Goal: Task Accomplishment & Management: Manage account settings

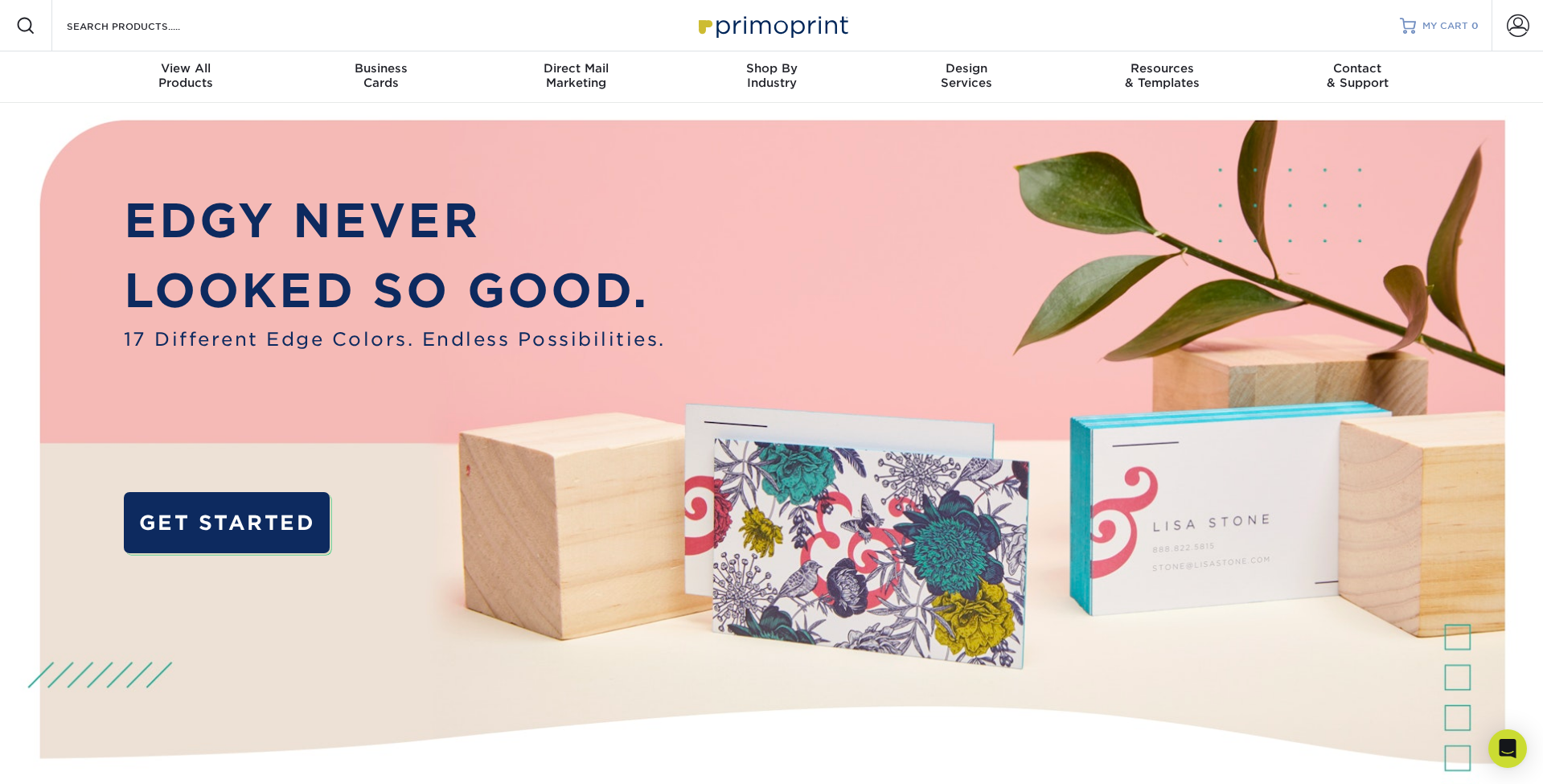
click at [1446, 25] on span "MY CART" at bounding box center [1445, 26] width 46 height 14
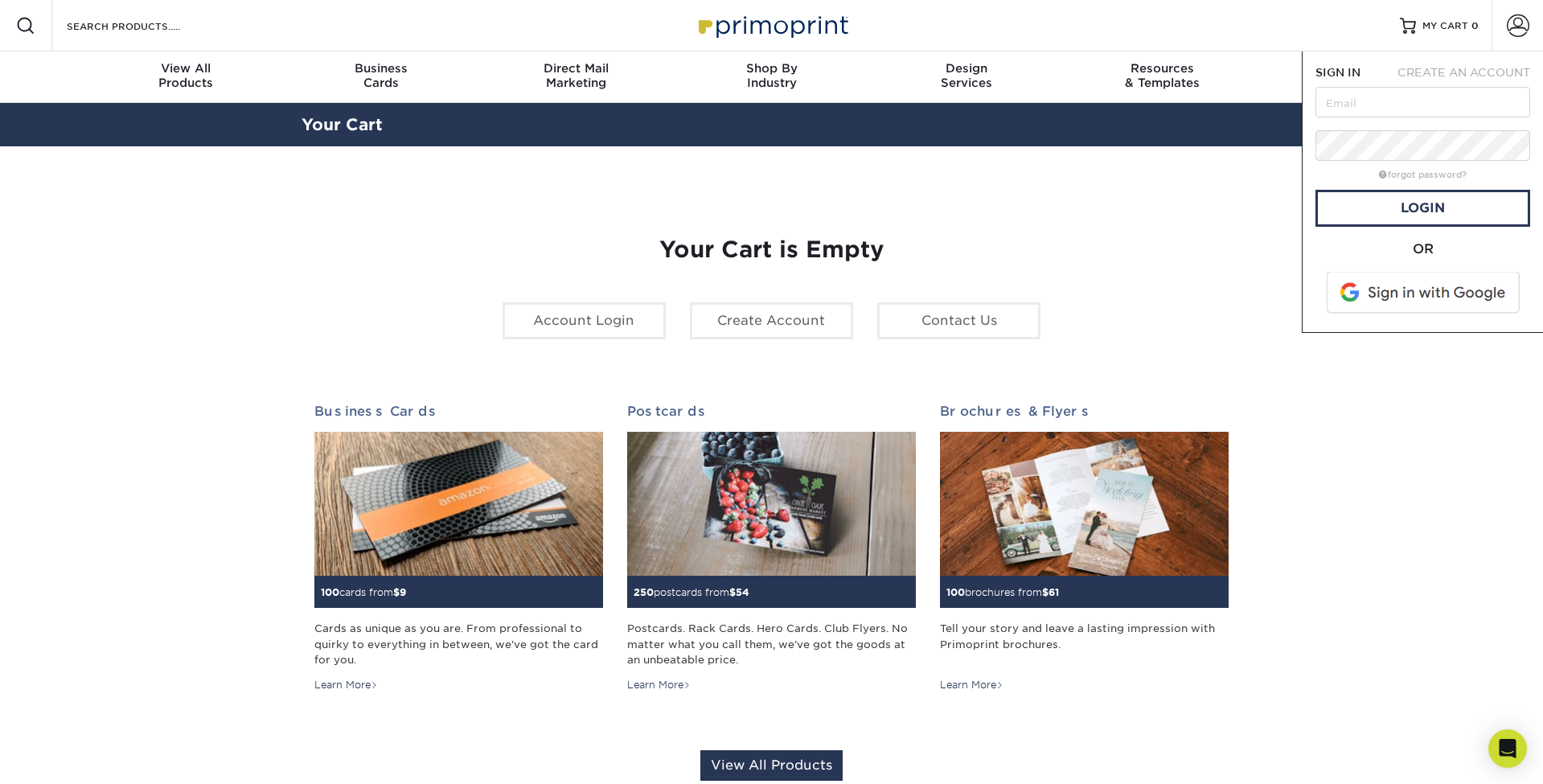
click at [1404, 102] on input "text" at bounding box center [1422, 102] width 215 height 30
type input "m"
type input "amy@modernmortgagegroup.ca"
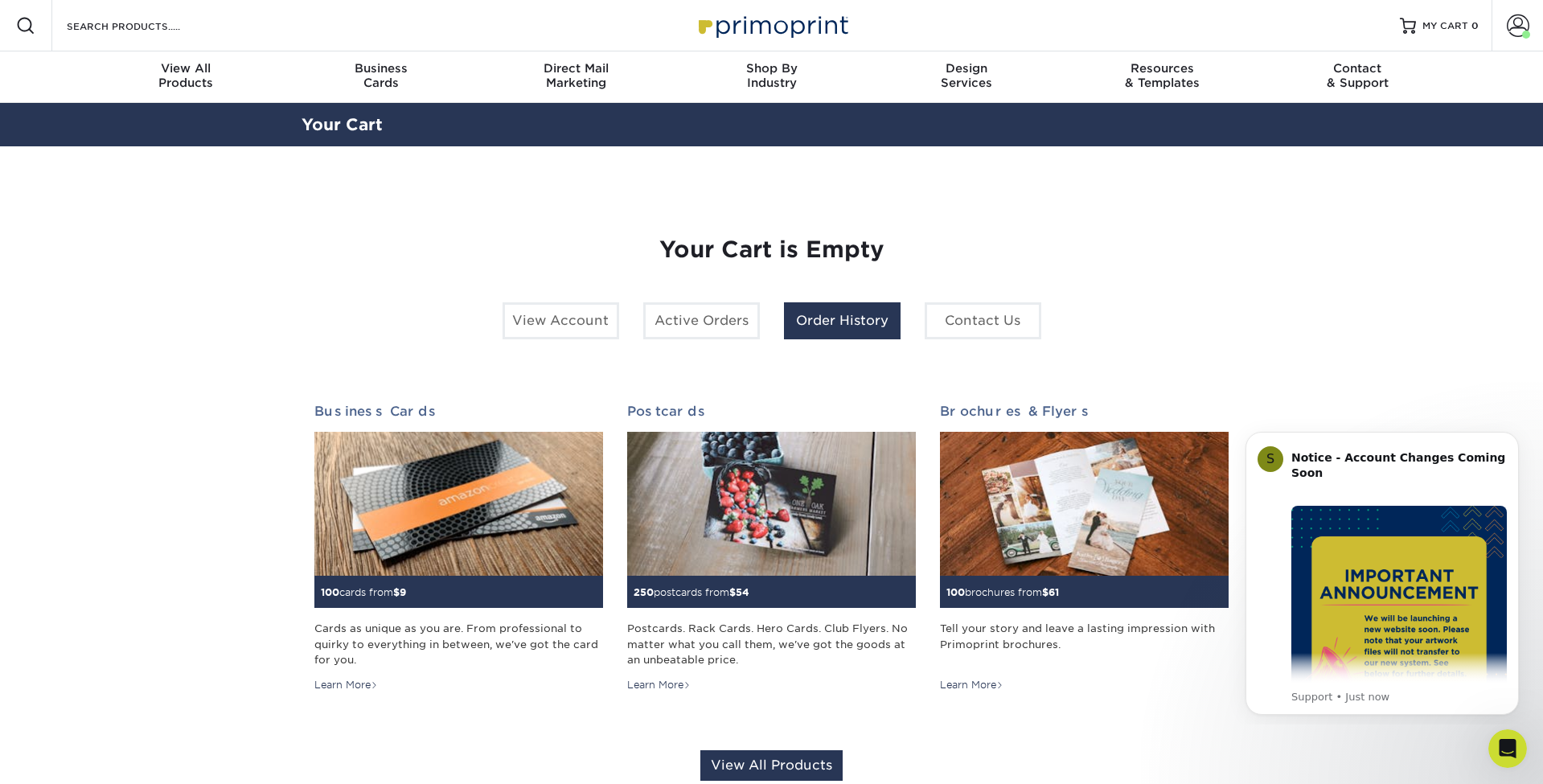
click at [829, 317] on link "Order History" at bounding box center [842, 321] width 116 height 37
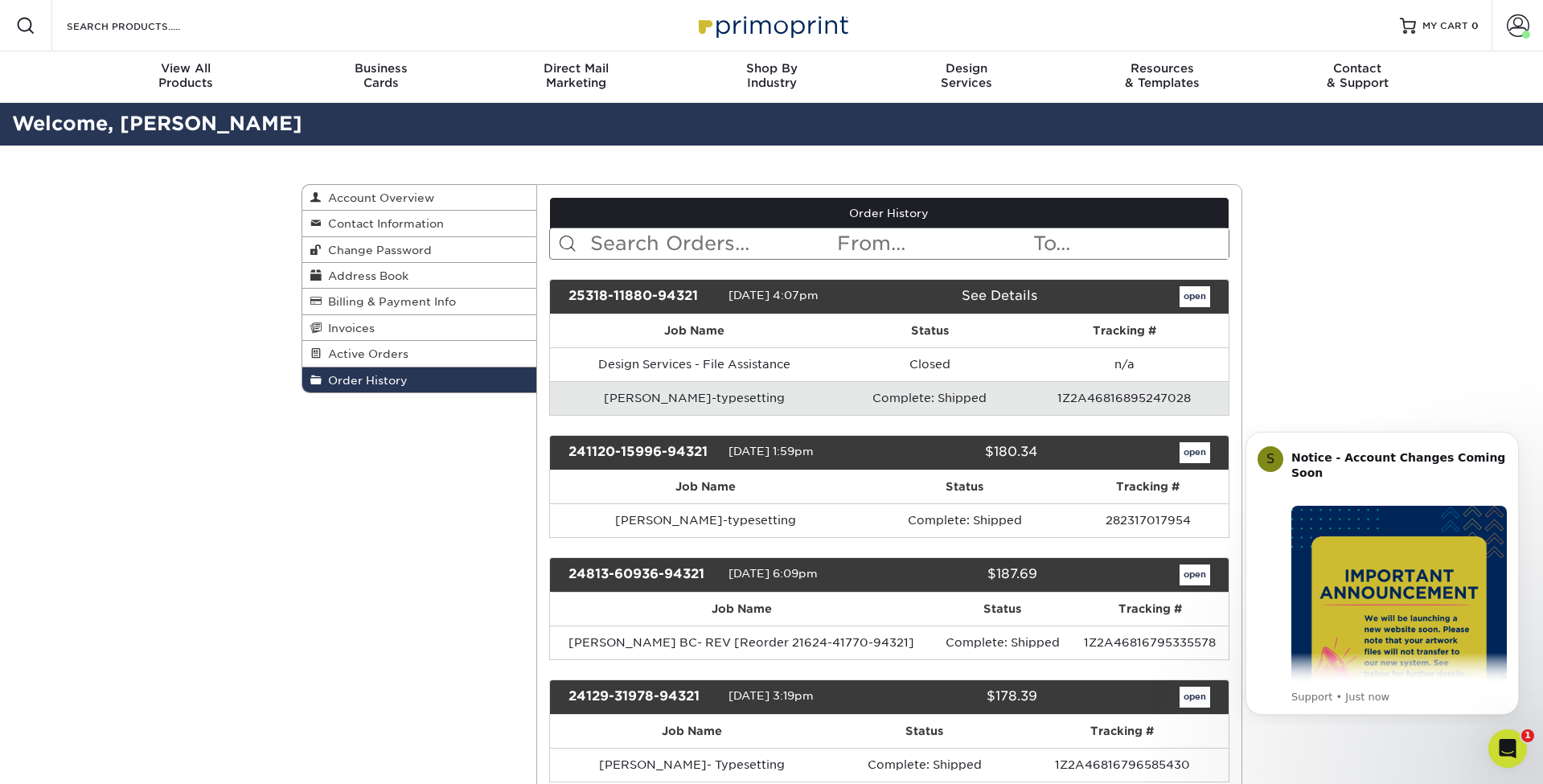
click at [1198, 296] on link "open" at bounding box center [1194, 296] width 30 height 21
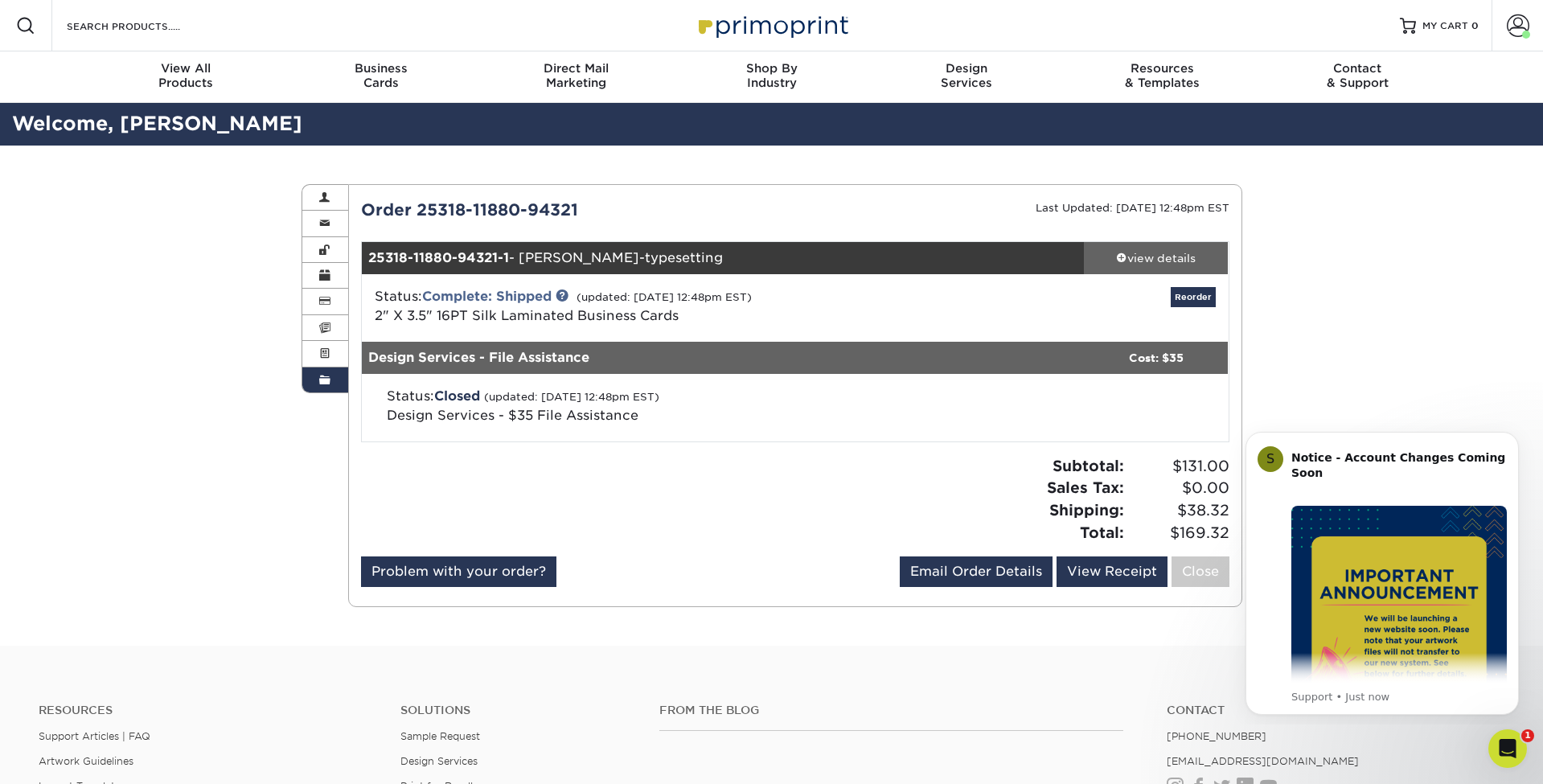
click at [1153, 259] on div "view details" at bounding box center [1156, 258] width 144 height 16
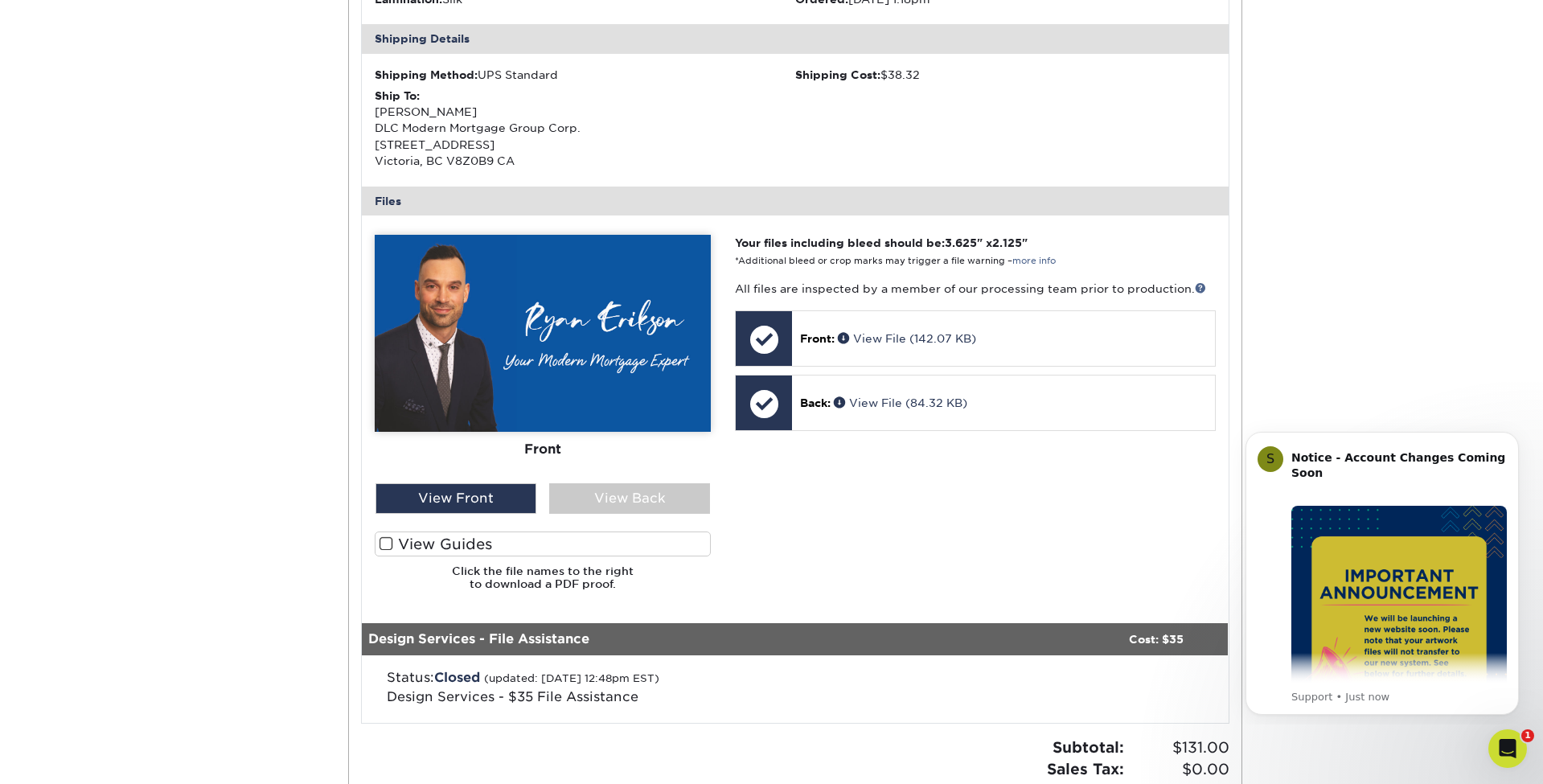
scroll to position [481, 0]
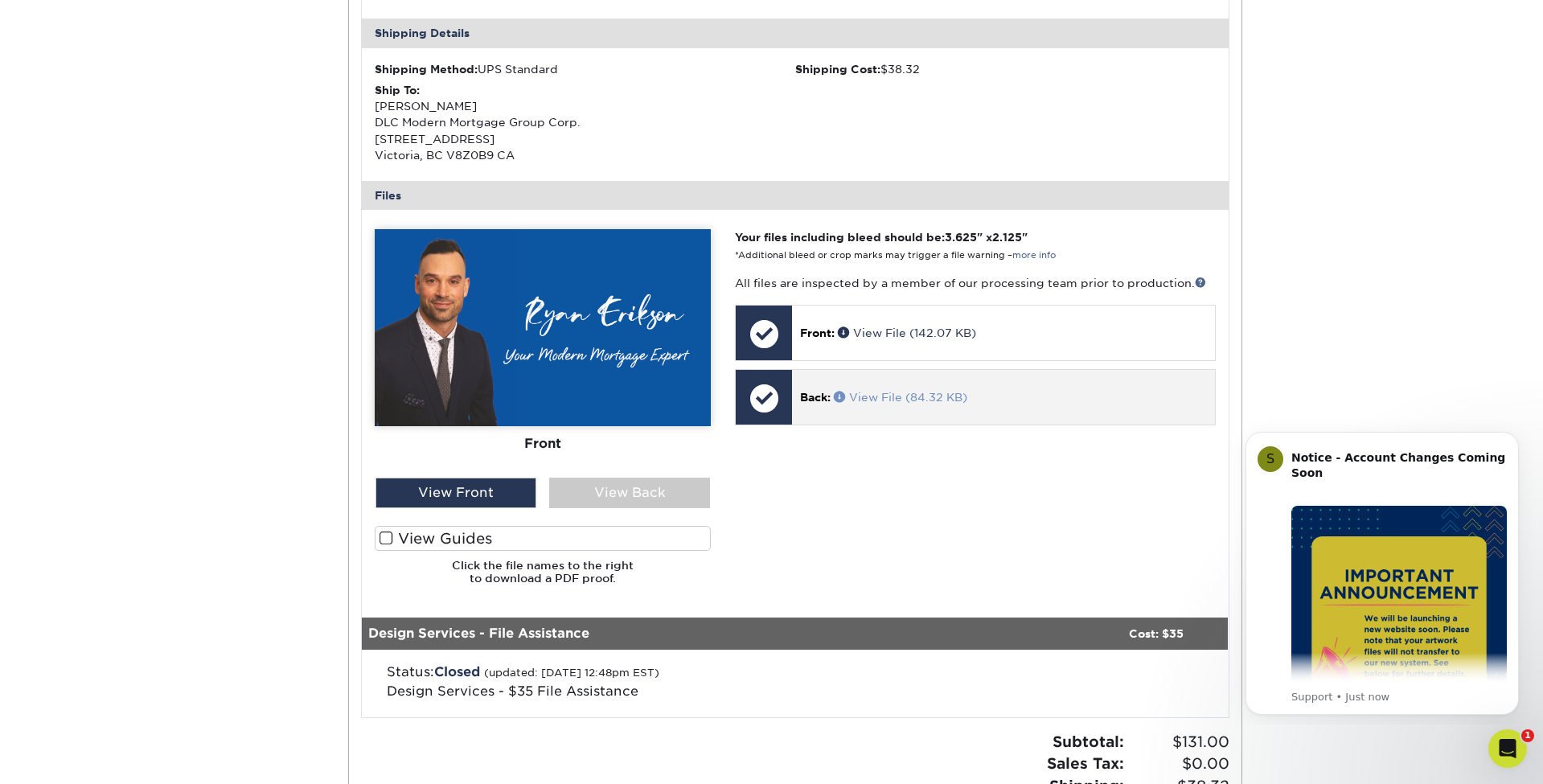
click at [897, 390] on link "View File (84.32 KB)" at bounding box center [900, 397] width 134 height 13
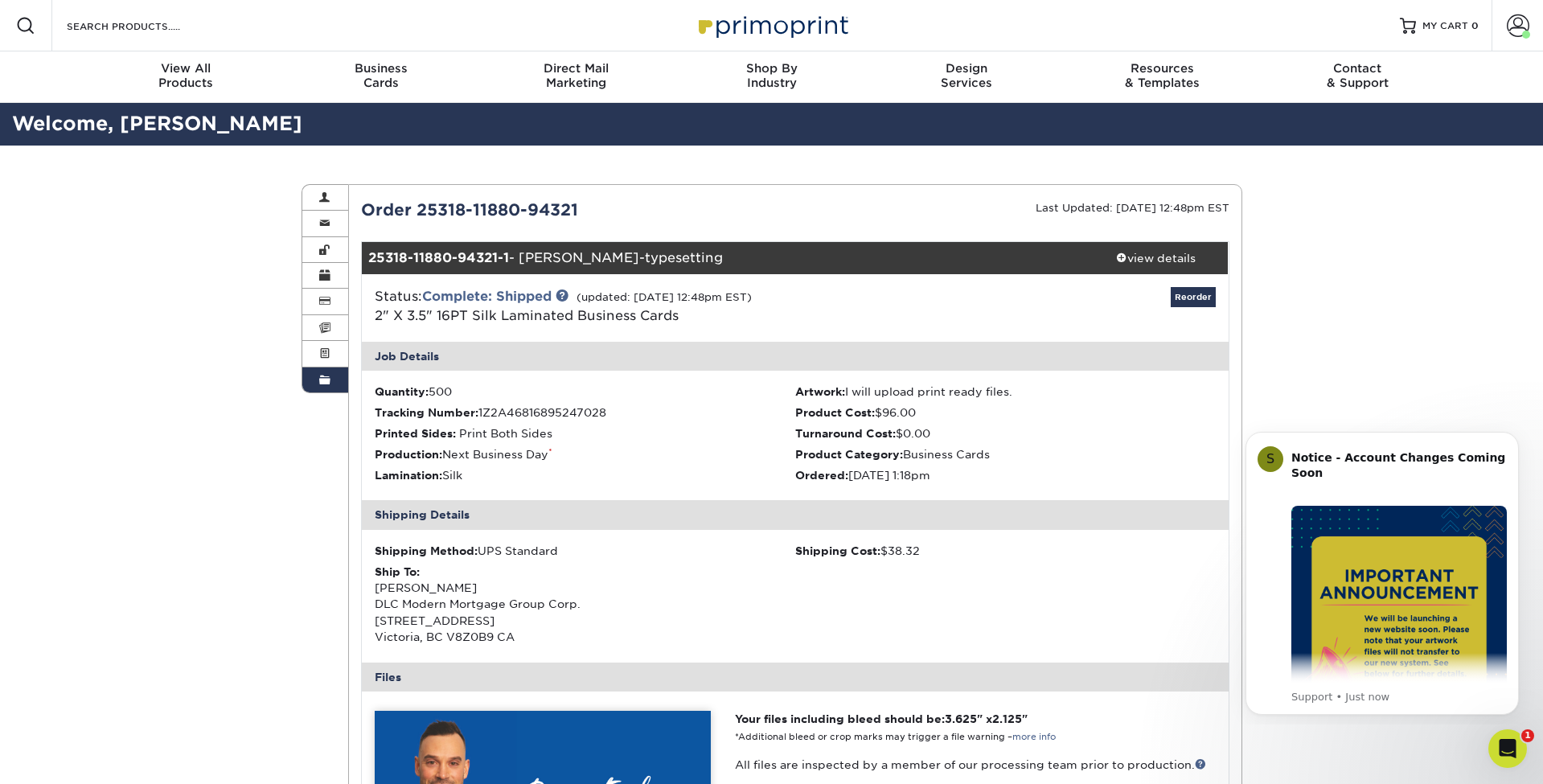
scroll to position [0, 0]
drag, startPoint x: 371, startPoint y: 315, endPoint x: 640, endPoint y: 324, distance: 269.2
click at [640, 324] on div "Status: Complete: Shipped (updated: 04/01/2025 12:48pm EST) 2" X 3.5" 16PT Silk…" at bounding box center [651, 306] width 577 height 39
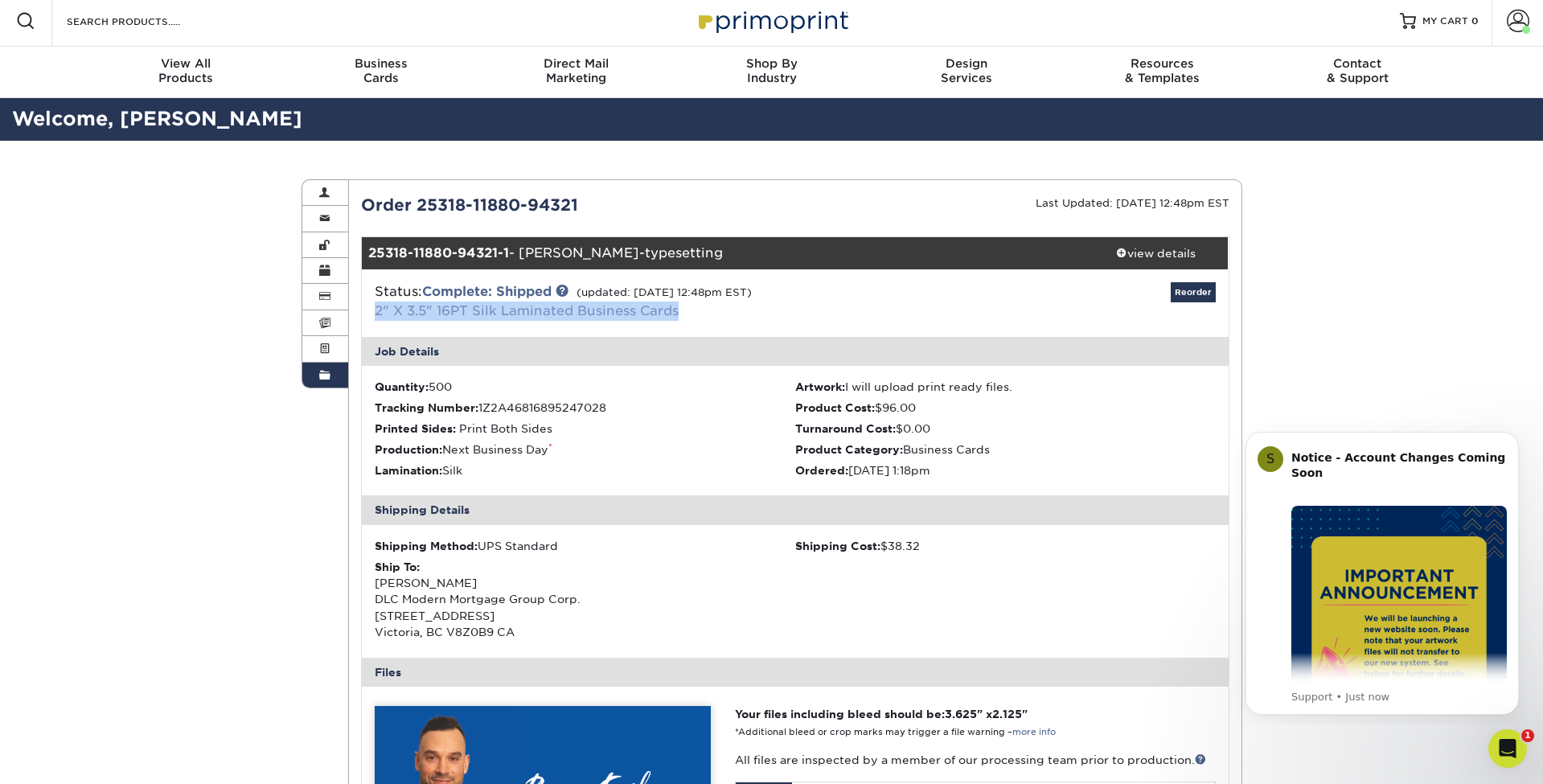
scroll to position [0, 1]
